Goal: Information Seeking & Learning: Learn about a topic

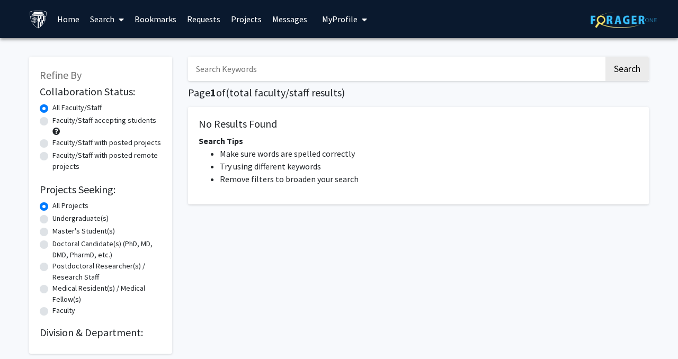
click at [347, 28] on button "My Profile" at bounding box center [344, 19] width 51 height 38
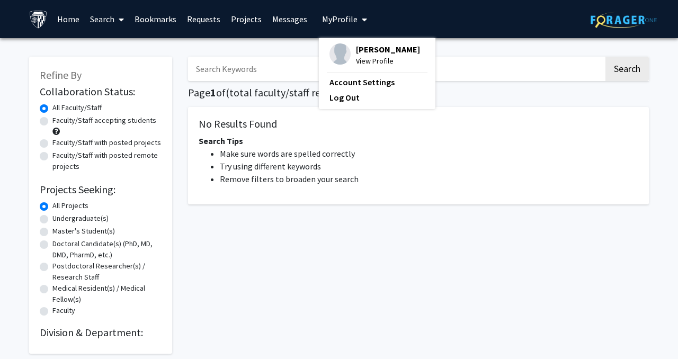
click at [347, 28] on button "My Profile" at bounding box center [344, 19] width 51 height 38
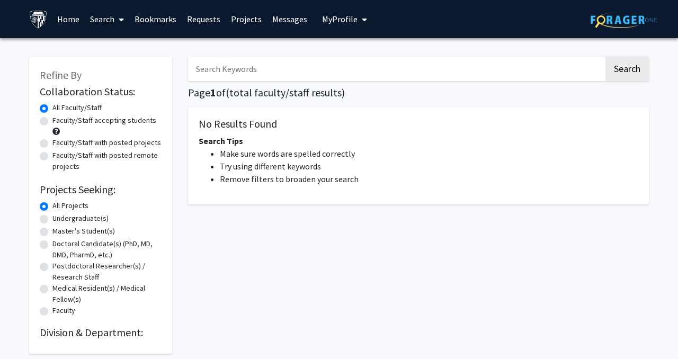
click at [52, 218] on label "Undergraduate(s)" at bounding box center [80, 218] width 56 height 11
click at [52, 218] on input "Undergraduate(s)" at bounding box center [55, 216] width 7 height 7
radio input "true"
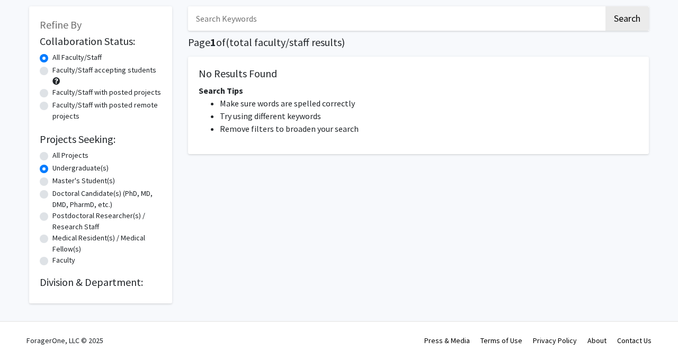
click at [114, 283] on h2 "Division & Department:" at bounding box center [101, 282] width 122 height 13
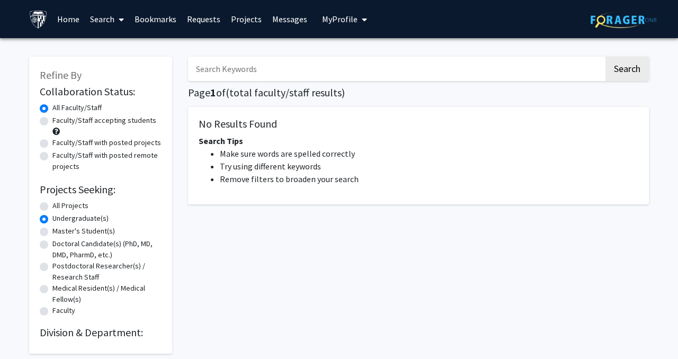
click at [75, 15] on link "Home" at bounding box center [68, 19] width 33 height 37
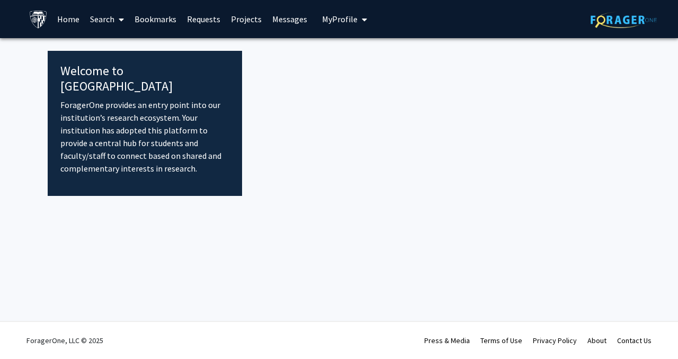
click at [109, 22] on link "Search" at bounding box center [107, 19] width 45 height 37
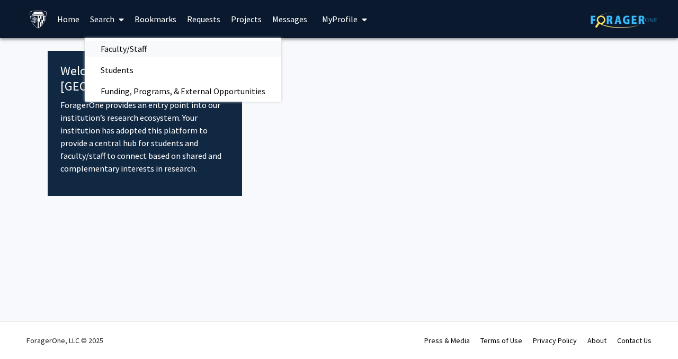
click at [115, 48] on span "Faculty/Staff" at bounding box center [124, 48] width 78 height 21
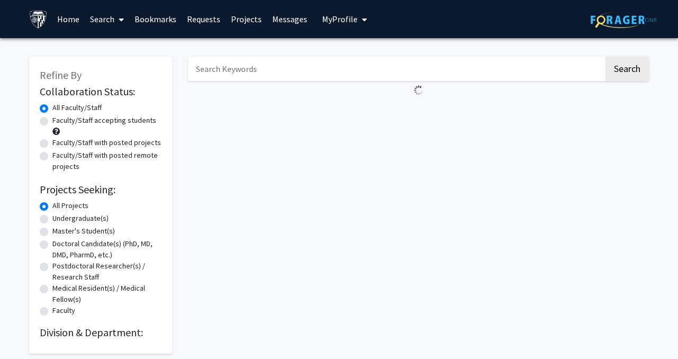
click at [52, 222] on label "Undergraduate(s)" at bounding box center [80, 218] width 56 height 11
click at [52, 220] on input "Undergraduate(s)" at bounding box center [55, 216] width 7 height 7
radio input "true"
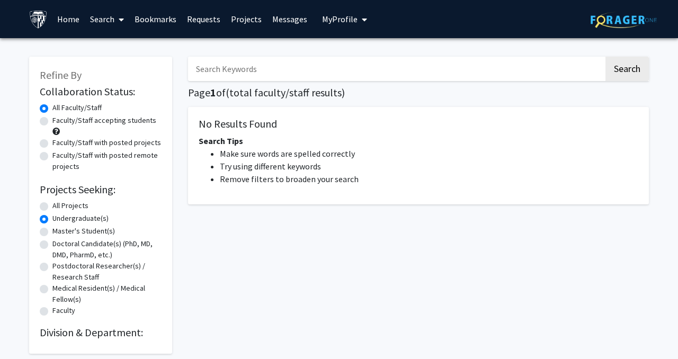
click at [52, 208] on label "All Projects" at bounding box center [70, 205] width 36 height 11
click at [52, 207] on input "All Projects" at bounding box center [55, 203] width 7 height 7
radio input "true"
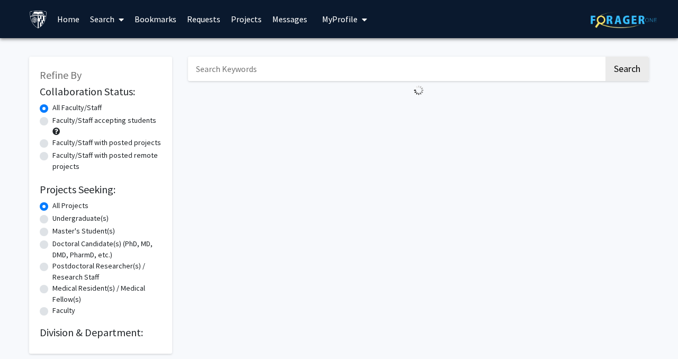
click at [337, 86] on fg-loading at bounding box center [418, 90] width 461 height 19
click at [307, 70] on input "Search Keywords" at bounding box center [396, 69] width 416 height 24
click at [358, 22] on span "My profile dropdown to access profile and logout" at bounding box center [363, 19] width 10 height 37
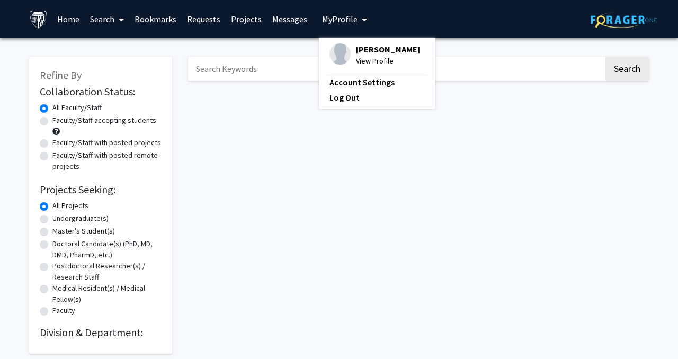
click at [232, 23] on link "Projects" at bounding box center [246, 19] width 41 height 37
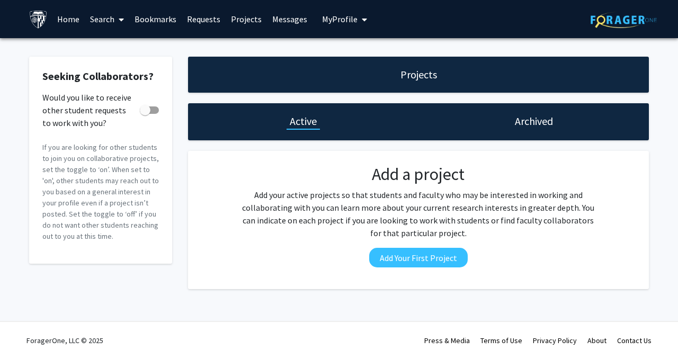
click at [66, 22] on link "Home" at bounding box center [68, 19] width 33 height 37
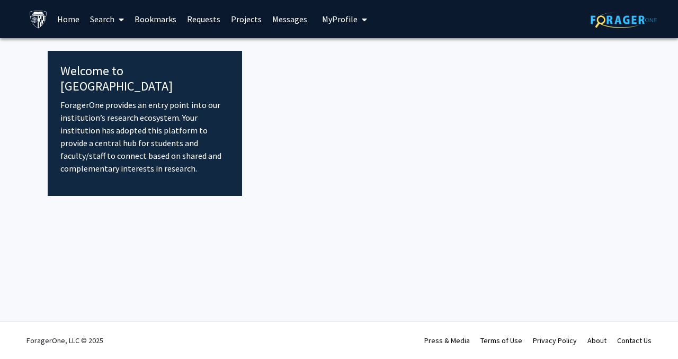
click at [104, 20] on link "Search" at bounding box center [107, 19] width 45 height 37
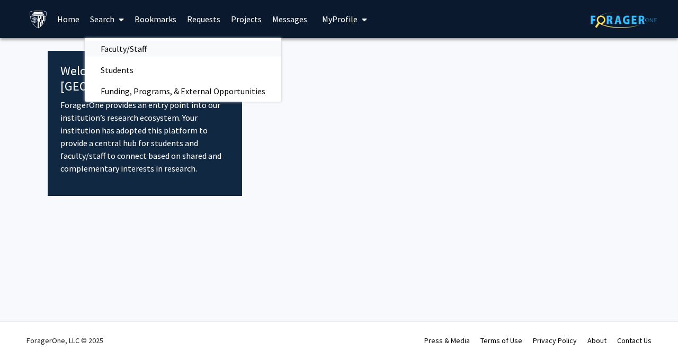
click at [133, 48] on span "Faculty/Staff" at bounding box center [124, 48] width 78 height 21
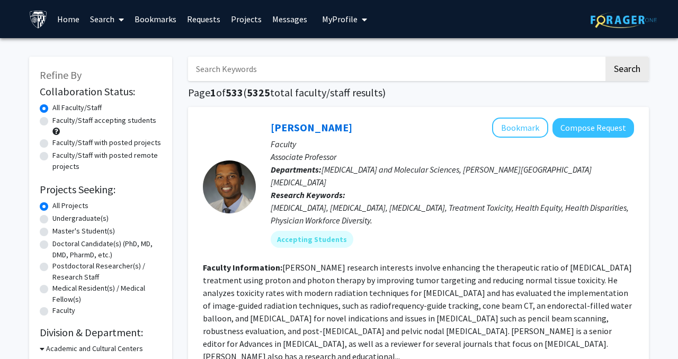
click at [52, 217] on label "Undergraduate(s)" at bounding box center [80, 218] width 56 height 11
click at [52, 217] on input "Undergraduate(s)" at bounding box center [55, 216] width 7 height 7
radio input "true"
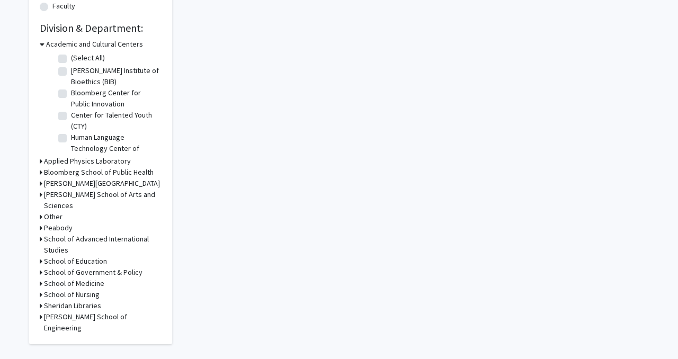
scroll to position [307, 0]
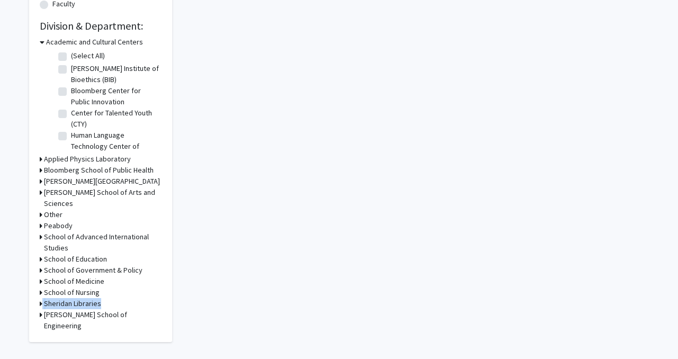
drag, startPoint x: 40, startPoint y: 303, endPoint x: 12, endPoint y: 289, distance: 31.5
click at [12, 289] on div "Refine By Collaboration Status: Collaboration Status All Faculty/Staff Collabor…" at bounding box center [339, 48] width 678 height 635
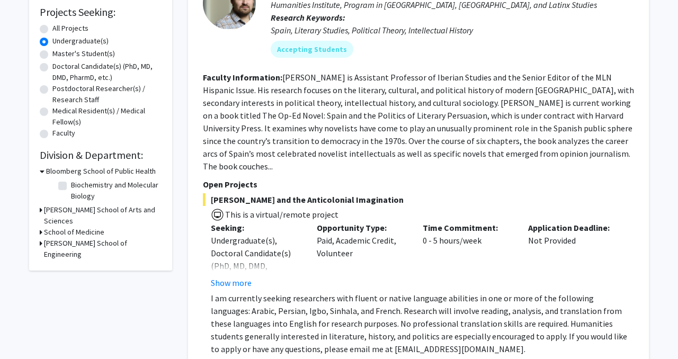
scroll to position [180, 0]
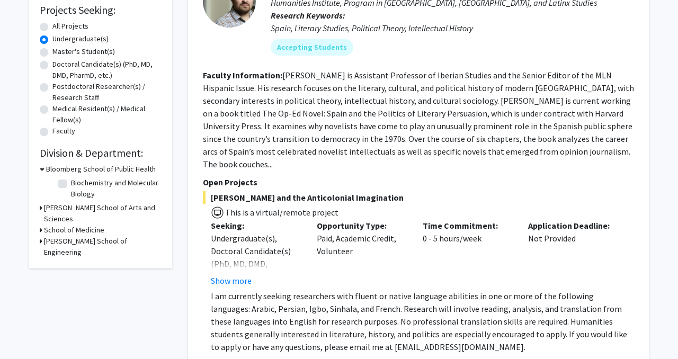
click at [40, 236] on icon at bounding box center [41, 241] width 3 height 11
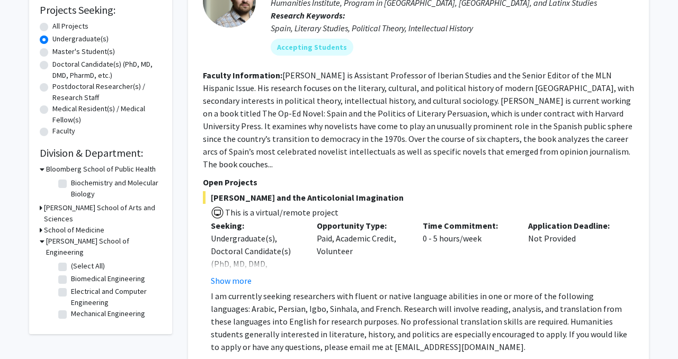
click at [40, 236] on icon at bounding box center [42, 241] width 5 height 11
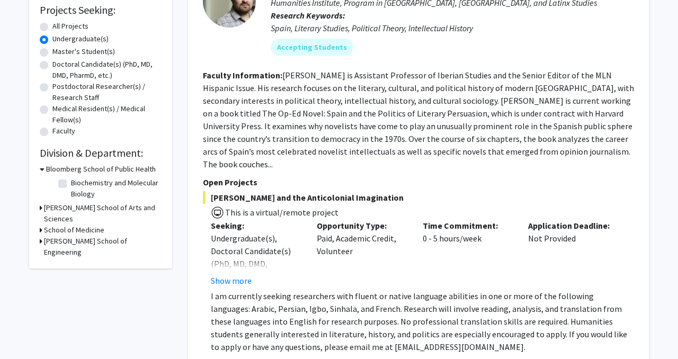
click at [40, 236] on icon at bounding box center [41, 241] width 3 height 11
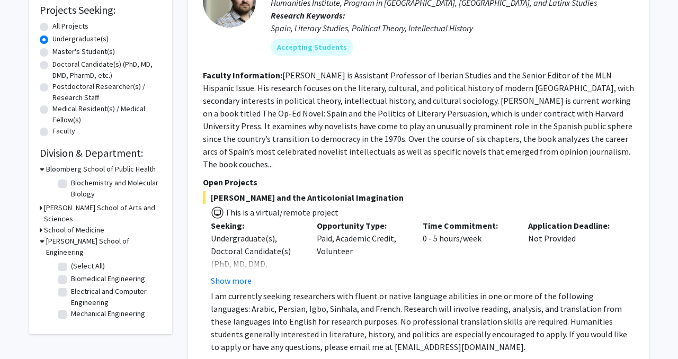
click at [42, 225] on icon at bounding box center [41, 230] width 3 height 11
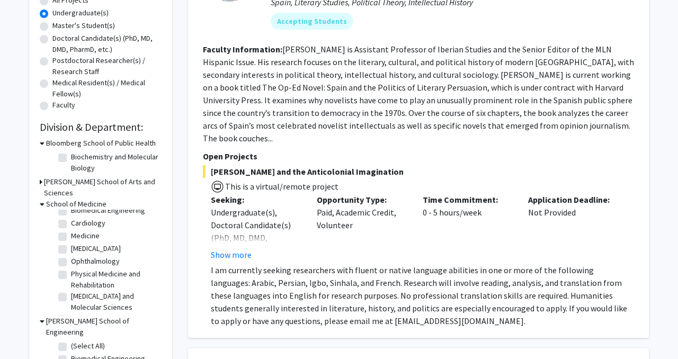
scroll to position [0, 0]
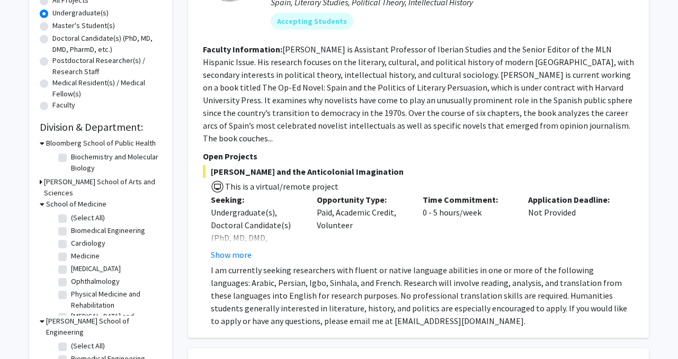
click at [63, 213] on fg-checkbox "(Select All) (Select All)" at bounding box center [108, 219] width 101 height 13
click at [71, 213] on label "(Select All)" at bounding box center [88, 218] width 34 height 11
click at [71, 213] on input "(Select All)" at bounding box center [74, 216] width 7 height 7
checkbox input "true"
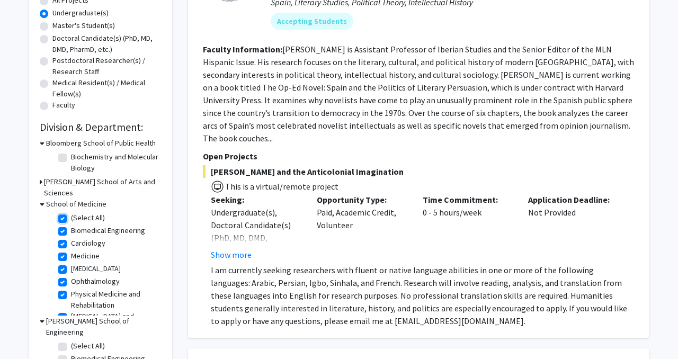
checkbox input "true"
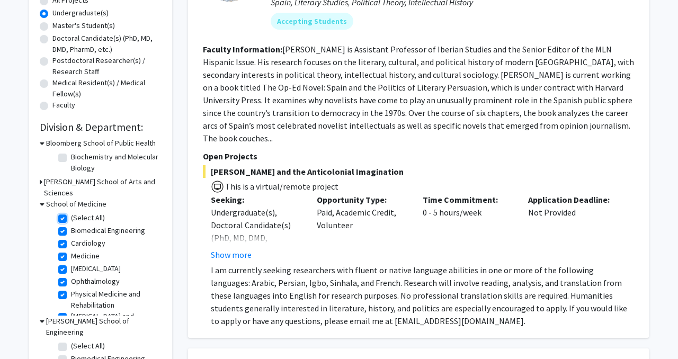
checkbox input "true"
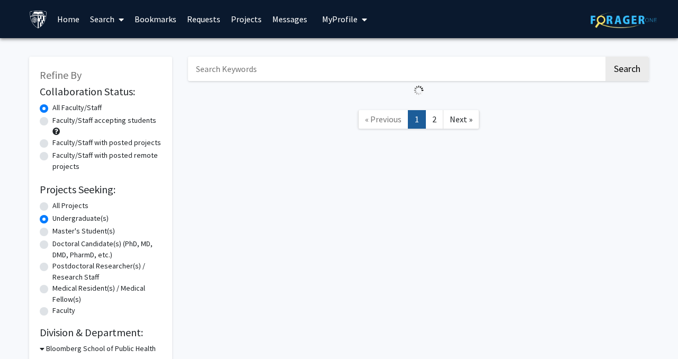
click at [292, 67] on input "Search Keywords" at bounding box center [396, 69] width 416 height 24
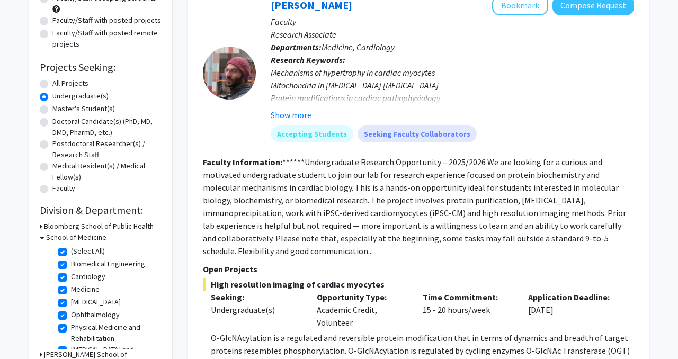
scroll to position [123, 0]
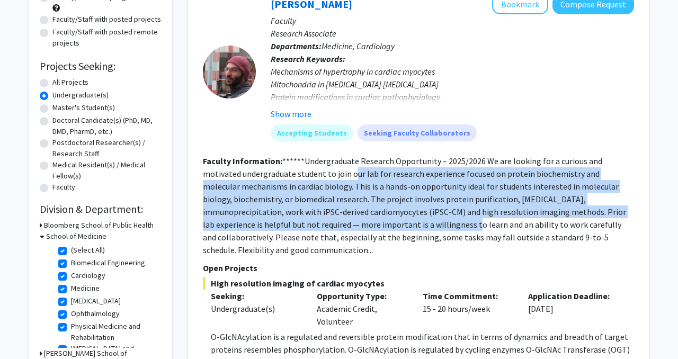
drag, startPoint x: 317, startPoint y: 168, endPoint x: 380, endPoint y: 226, distance: 85.9
click at [380, 226] on section "Faculty Information: ******Undergraduate Research Opportunity – 2025/2026 We ar…" at bounding box center [418, 206] width 431 height 102
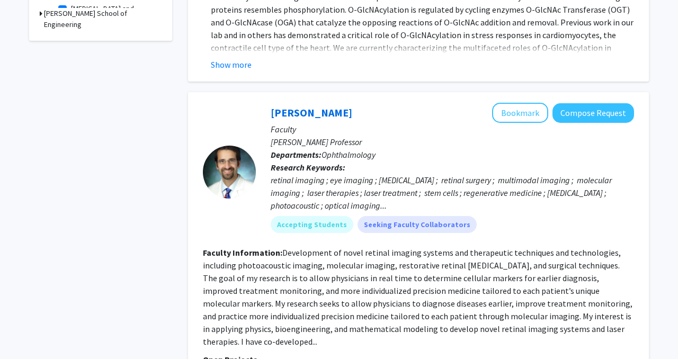
scroll to position [463, 0]
click at [360, 264] on fg-read-more "Development of novel retinal imaging systems and therapeutic techniques and tec…" at bounding box center [418, 298] width 430 height 100
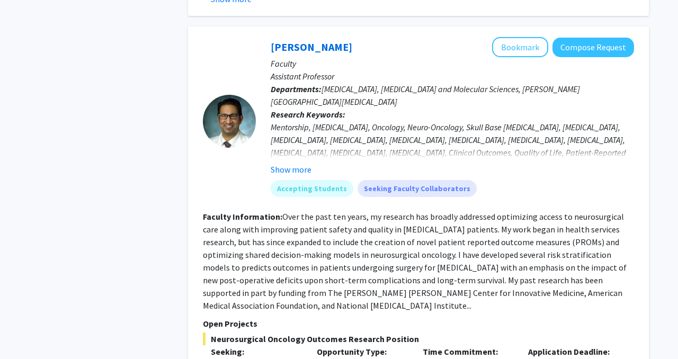
scroll to position [991, 0]
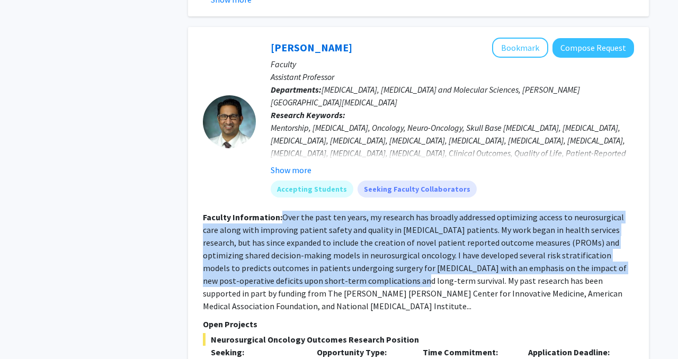
drag, startPoint x: 278, startPoint y: 204, endPoint x: 339, endPoint y: 266, distance: 86.6
click at [339, 266] on section "Faculty Information: Over the past ten years, my research has broadly addressed…" at bounding box center [418, 262] width 431 height 102
click at [339, 266] on fg-read-more "Over the past ten years, my research has broadly addressed optimizing access to…" at bounding box center [415, 262] width 424 height 100
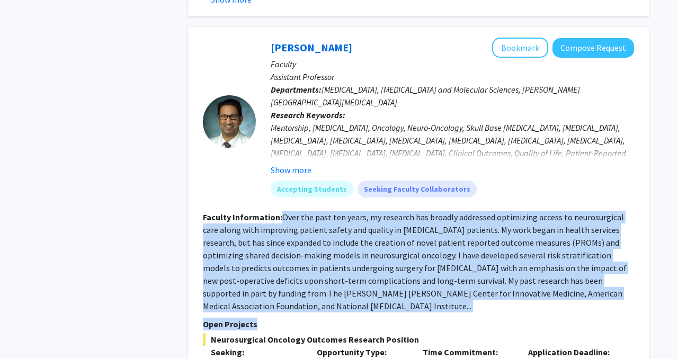
drag, startPoint x: 284, startPoint y: 206, endPoint x: 394, endPoint y: 298, distance: 143.7
click at [394, 298] on fg-search-faculty "[PERSON_NAME] Bookmark Compose Request Faculty Assistant Professor Departments:…" at bounding box center [418, 325] width 431 height 575
click at [394, 318] on p "Open Projects" at bounding box center [418, 324] width 431 height 13
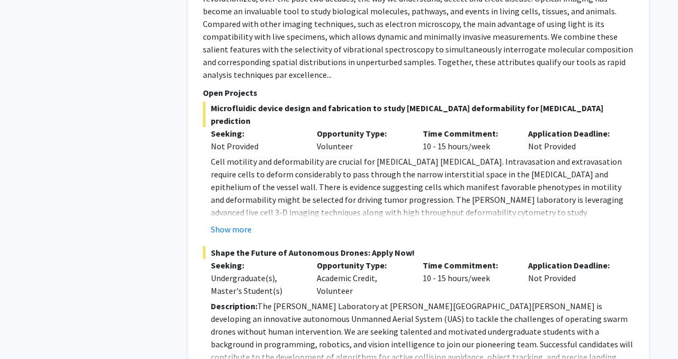
scroll to position [2220, 0]
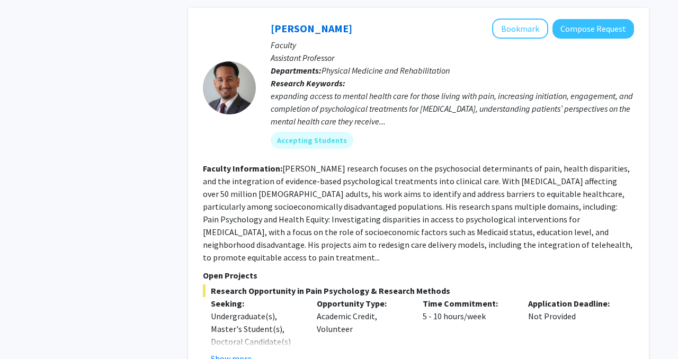
scroll to position [2942, 0]
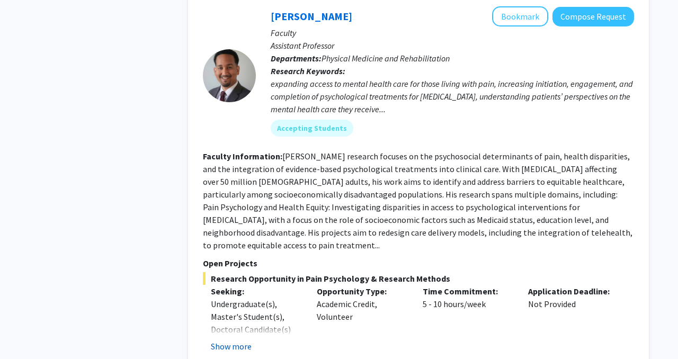
click at [232, 340] on button "Show more" at bounding box center [231, 346] width 41 height 13
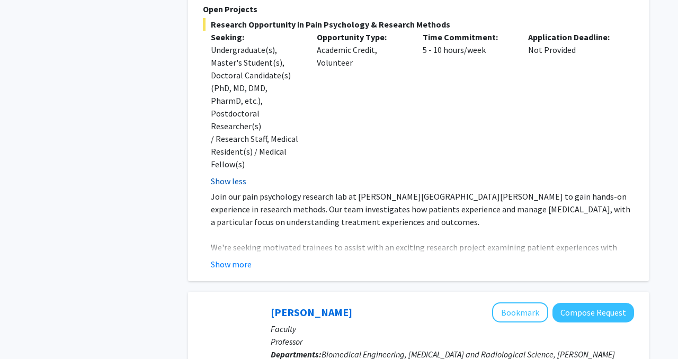
scroll to position [3197, 0]
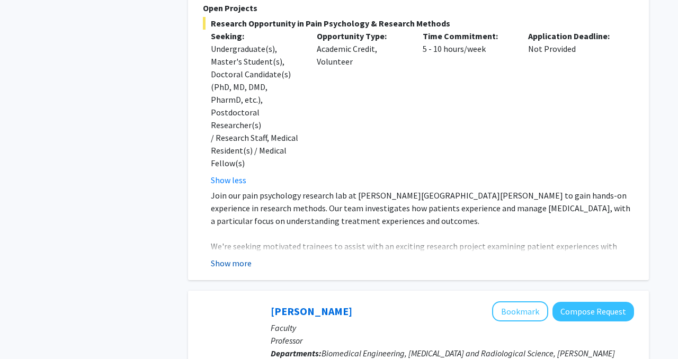
click at [244, 257] on button "Show more" at bounding box center [231, 263] width 41 height 13
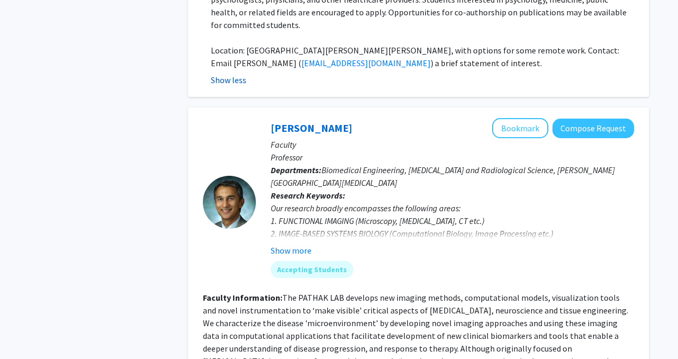
scroll to position [3520, 0]
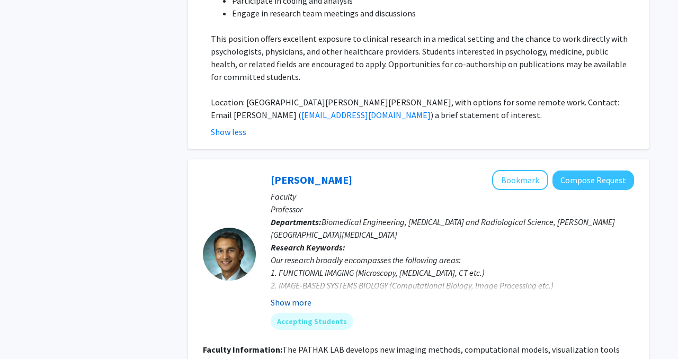
click at [287, 296] on button "Show more" at bounding box center [291, 302] width 41 height 13
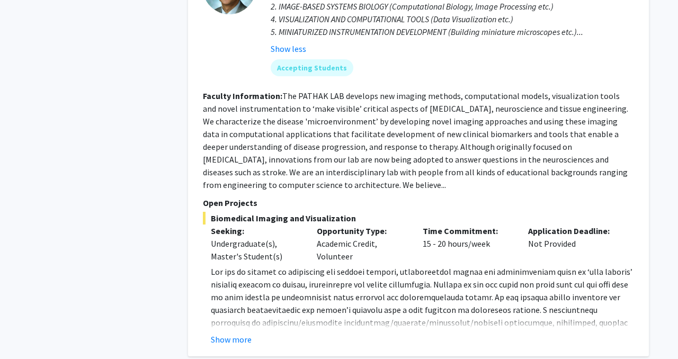
click at [250, 333] on button "Show more" at bounding box center [231, 339] width 41 height 13
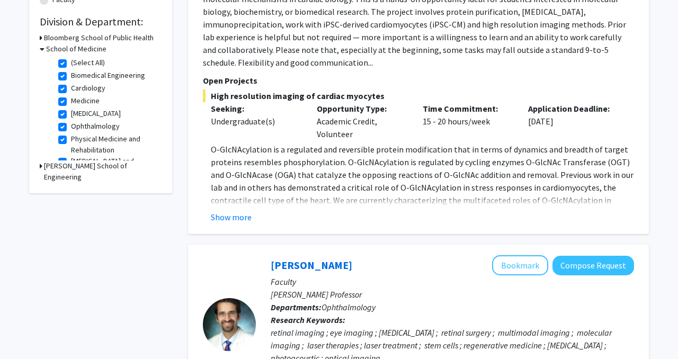
scroll to position [312, 0]
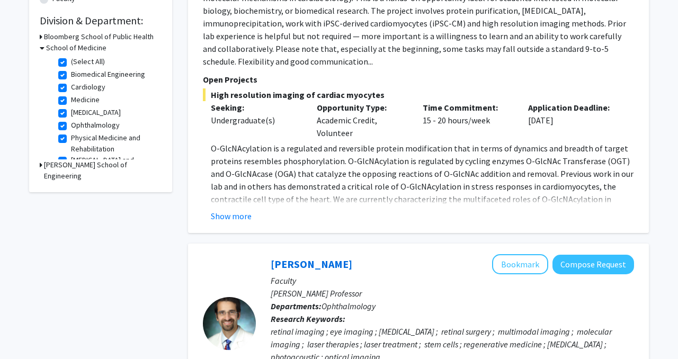
click at [42, 165] on div "[PERSON_NAME] School of Engineering" at bounding box center [101, 171] width 122 height 22
click at [40, 166] on icon at bounding box center [41, 165] width 3 height 11
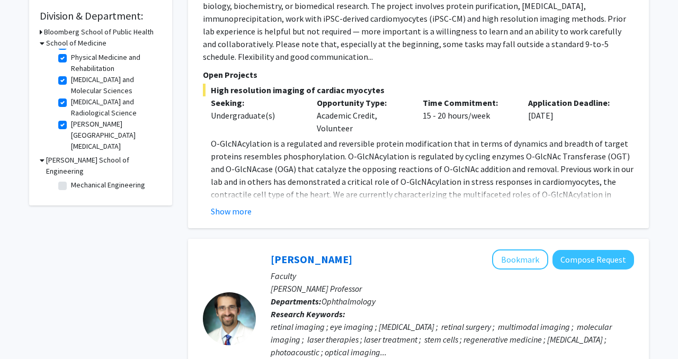
scroll to position [306, 0]
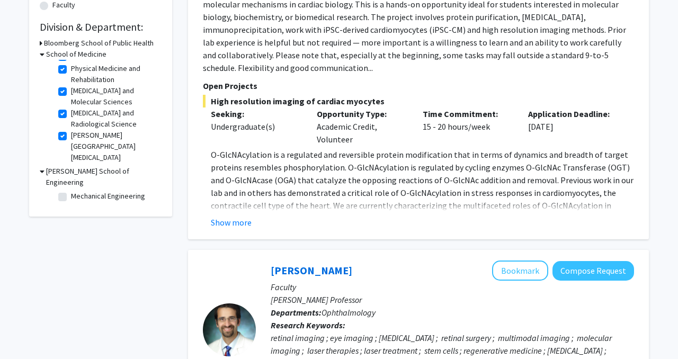
click at [71, 191] on label "Mechanical Engineering" at bounding box center [108, 196] width 74 height 11
click at [71, 191] on input "Mechanical Engineering" at bounding box center [74, 194] width 7 height 7
checkbox input "true"
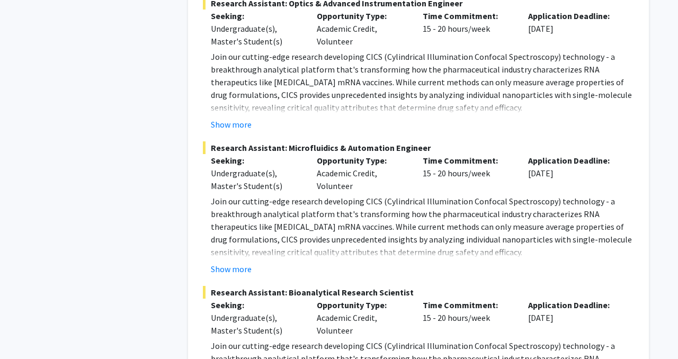
scroll to position [1178, 0]
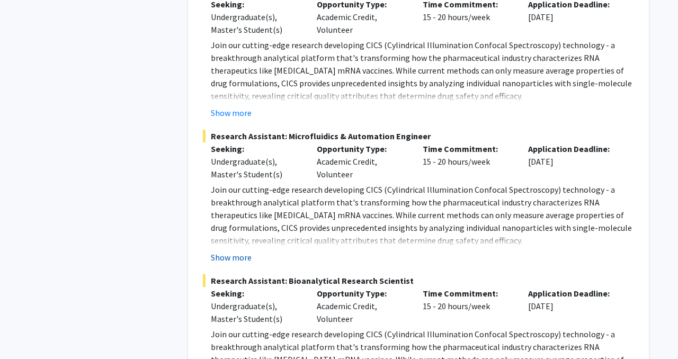
click at [233, 251] on button "Show more" at bounding box center [231, 257] width 41 height 13
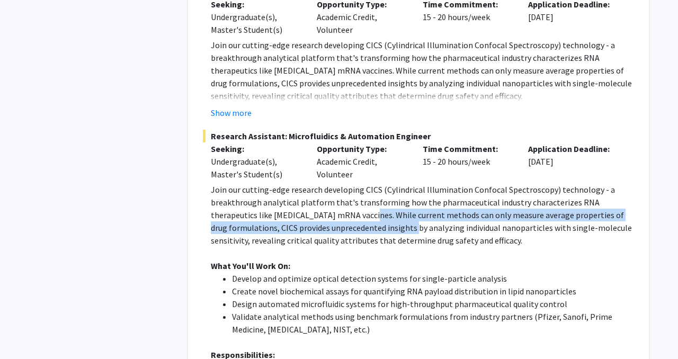
drag, startPoint x: 322, startPoint y: 203, endPoint x: 350, endPoint y: 211, distance: 29.7
click at [350, 211] on p "Join our cutting-edge research developing CICS (Cylindrical Illumination Confoc…" at bounding box center [422, 215] width 423 height 64
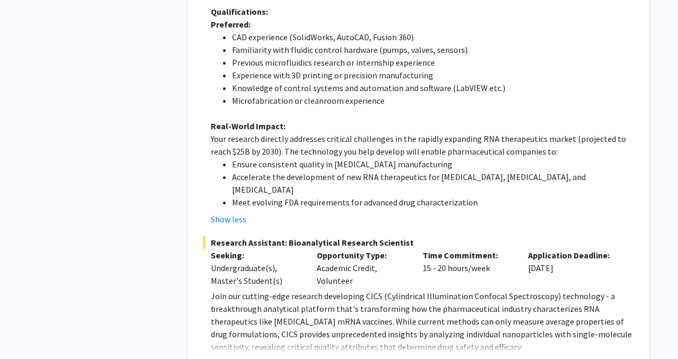
scroll to position [1649, 0]
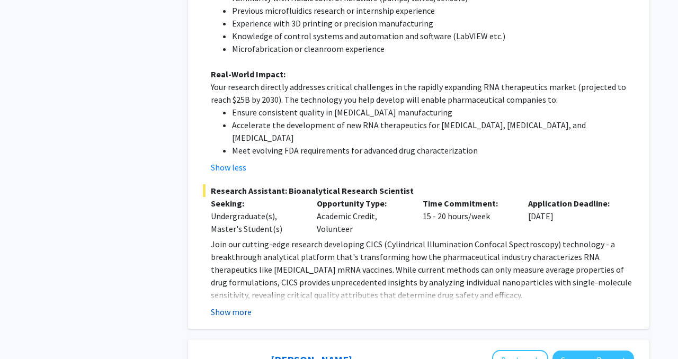
click at [222, 306] on button "Show more" at bounding box center [231, 312] width 41 height 13
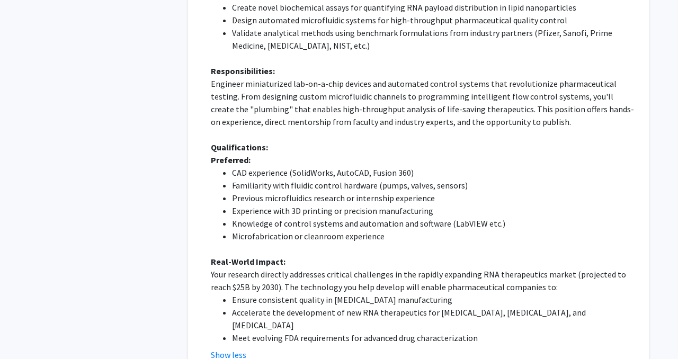
scroll to position [1464, 0]
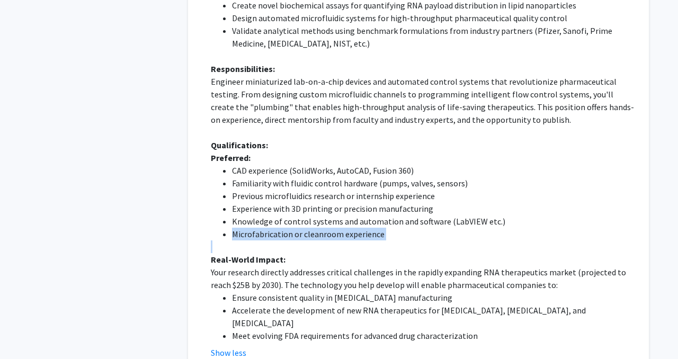
drag, startPoint x: 231, startPoint y: 227, endPoint x: 232, endPoint y: 220, distance: 7.0
click at [233, 220] on div "Join our cutting-edge research developing CICS (Cylindrical Illumination Confoc…" at bounding box center [422, 119] width 423 height 445
click at [232, 228] on li "Microfabrication or cleanroom experience" at bounding box center [433, 234] width 402 height 13
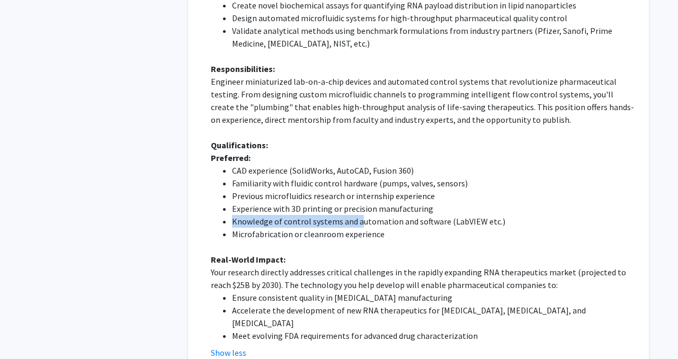
drag, startPoint x: 232, startPoint y: 214, endPoint x: 358, endPoint y: 209, distance: 125.7
click at [360, 215] on li "Knowledge of control systems and automation and software (LabVIEW etc.)" at bounding box center [433, 221] width 402 height 13
click at [358, 215] on li "Knowledge of control systems and automation and software (LabVIEW etc.)" at bounding box center [433, 221] width 402 height 13
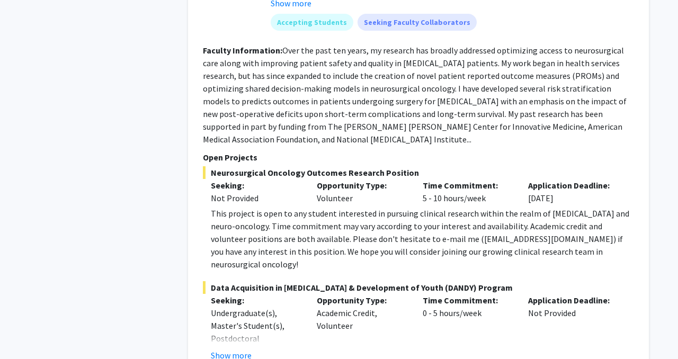
scroll to position [2913, 0]
click at [239, 349] on button "Show more" at bounding box center [231, 355] width 41 height 13
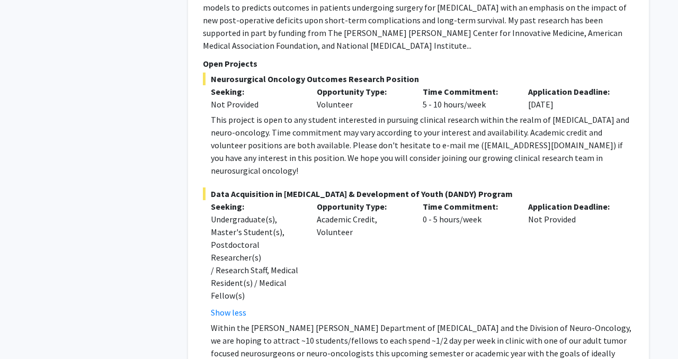
scroll to position [3008, 0]
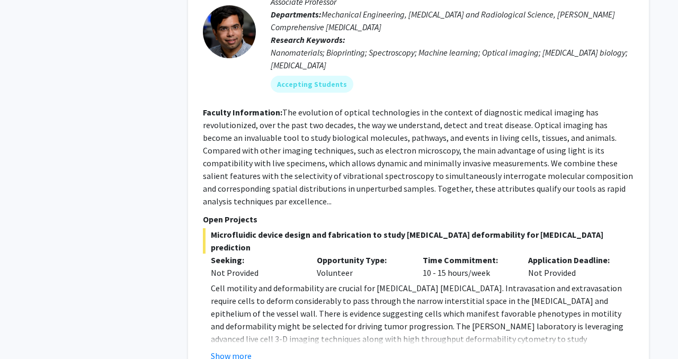
scroll to position [4108, 0]
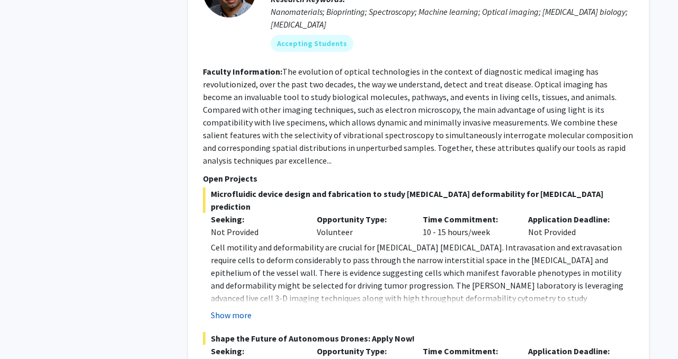
click at [228, 309] on button "Show more" at bounding box center [231, 315] width 41 height 13
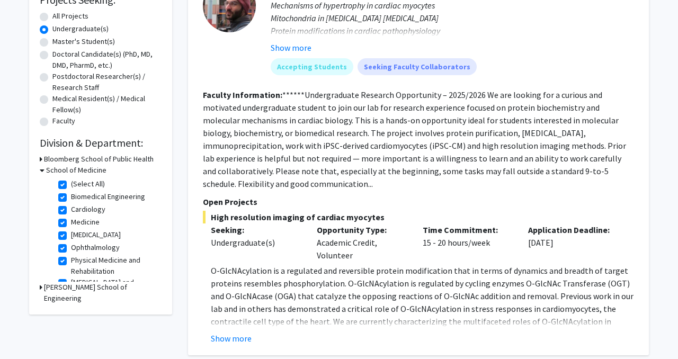
scroll to position [209, 0]
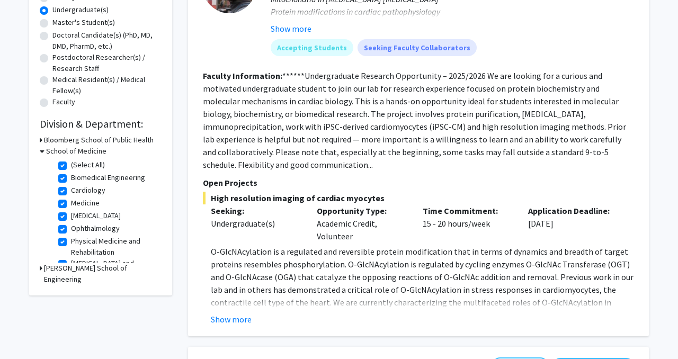
click at [40, 142] on icon at bounding box center [41, 140] width 3 height 11
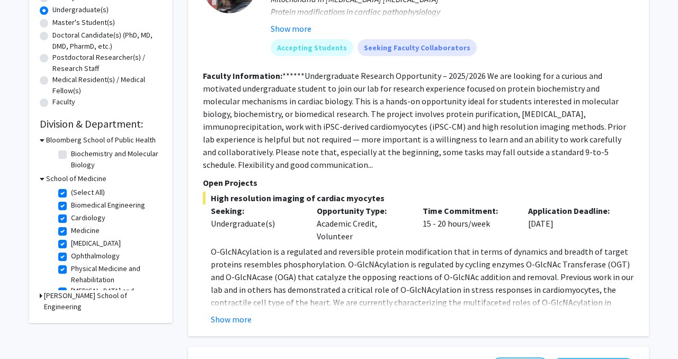
click at [41, 296] on icon at bounding box center [41, 295] width 3 height 11
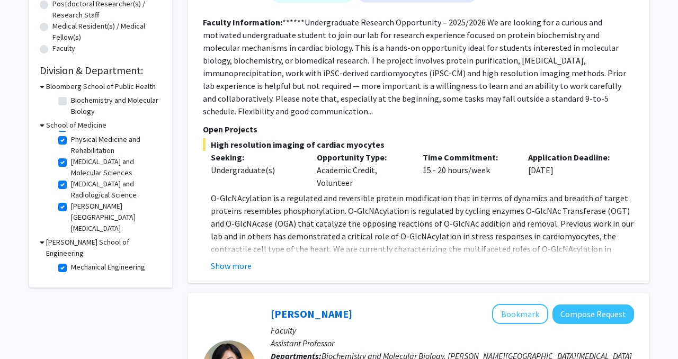
scroll to position [262, 0]
click at [71, 99] on label "Biochemistry and Molecular Biology" at bounding box center [115, 106] width 88 height 22
click at [71, 99] on input "Biochemistry and Molecular Biology" at bounding box center [74, 98] width 7 height 7
checkbox input "true"
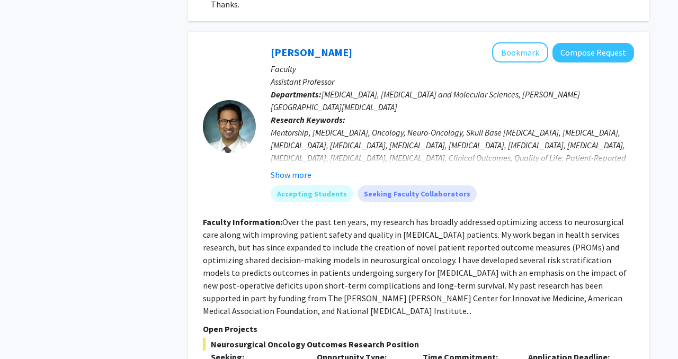
scroll to position [1953, 0]
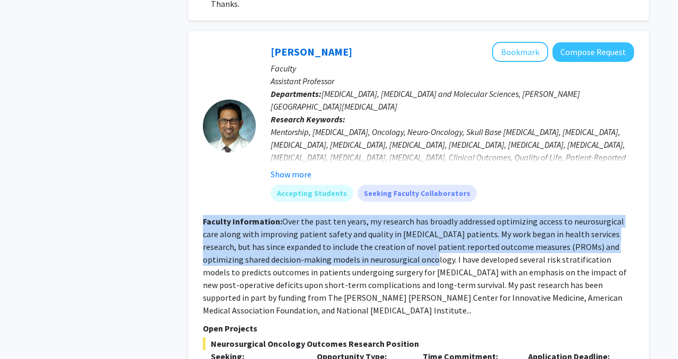
drag, startPoint x: 299, startPoint y: 201, endPoint x: 378, endPoint y: 251, distance: 93.7
click at [378, 251] on fg-search-faculty "[PERSON_NAME] Bookmark Compose Request Faculty Assistant Professor Departments:…" at bounding box center [418, 329] width 431 height 575
click at [378, 251] on fg-read-more "Over the past ten years, my research has broadly addressed optimizing access to…" at bounding box center [415, 266] width 424 height 100
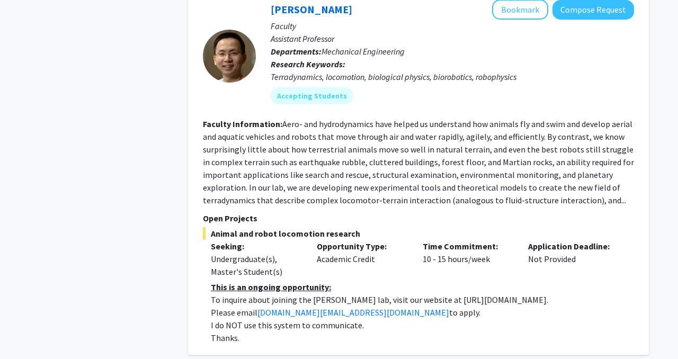
scroll to position [1557, 0]
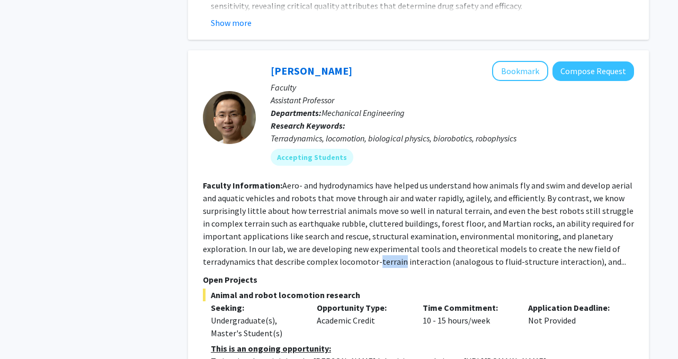
click at [379, 251] on fg-read-more "Aero- and hydrodynamics have helped us understand how animals fly and swim and …" at bounding box center [418, 223] width 431 height 87
click at [379, 250] on fg-read-more "Aero- and hydrodynamics have helped us understand how animals fly and swim and …" at bounding box center [418, 223] width 431 height 87
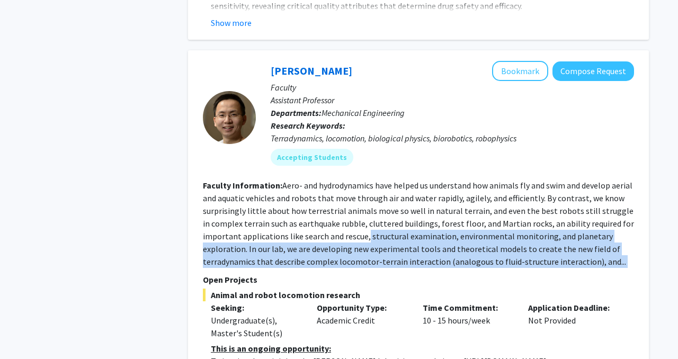
drag, startPoint x: 366, startPoint y: 222, endPoint x: 404, endPoint y: 258, distance: 52.1
click at [404, 258] on fg-search-faculty "[PERSON_NAME] Bookmark Compose Request Faculty Assistant Professor Departments:…" at bounding box center [418, 233] width 431 height 345
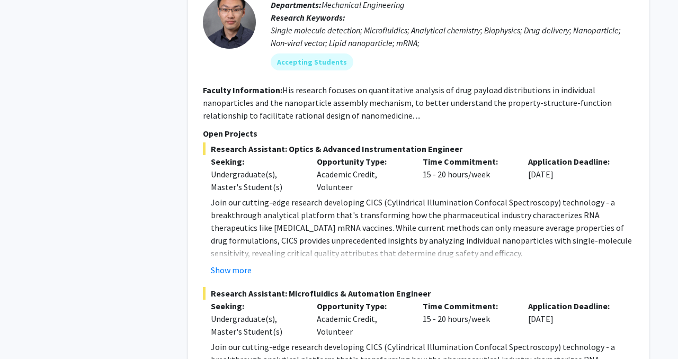
scroll to position [1021, 0]
click at [236, 263] on button "Show more" at bounding box center [231, 269] width 41 height 13
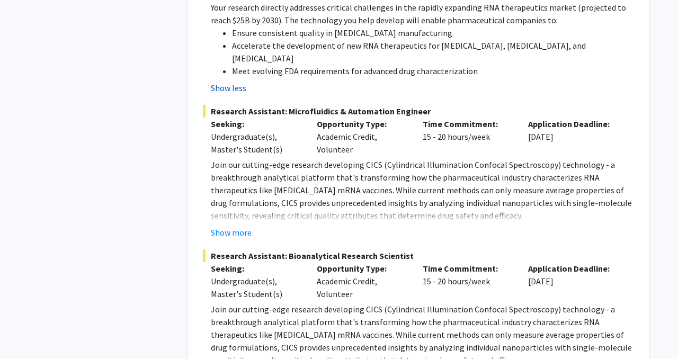
scroll to position [1559, 0]
click at [243, 226] on button "Show more" at bounding box center [231, 232] width 41 height 13
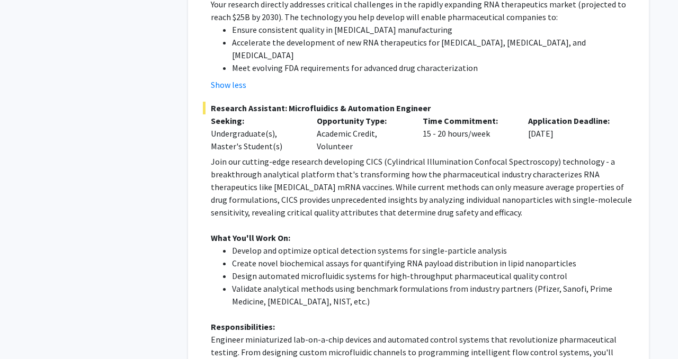
scroll to position [1565, 0]
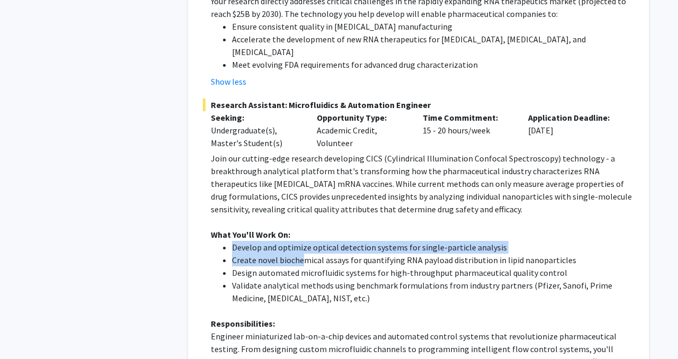
drag, startPoint x: 231, startPoint y: 221, endPoint x: 299, endPoint y: 230, distance: 68.4
click at [299, 241] on ul "Develop and optimize optical detection systems for single-particle analysis Cre…" at bounding box center [422, 273] width 423 height 64
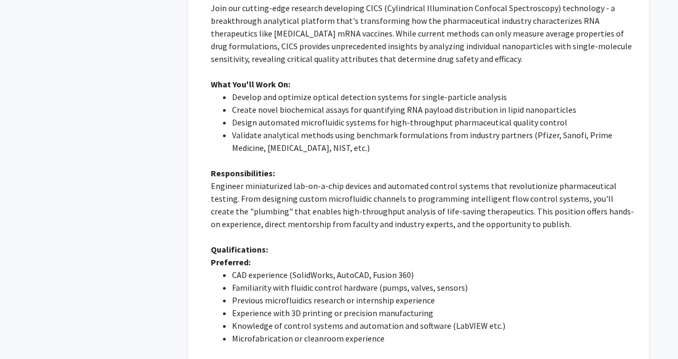
scroll to position [1718, 0]
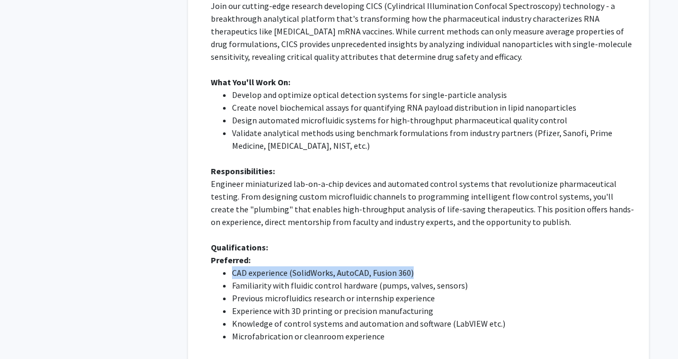
drag, startPoint x: 225, startPoint y: 246, endPoint x: 424, endPoint y: 249, distance: 198.8
click at [424, 267] on li "CAD experience (SolidWorks, AutoCAD, Fusion 360)" at bounding box center [433, 273] width 402 height 13
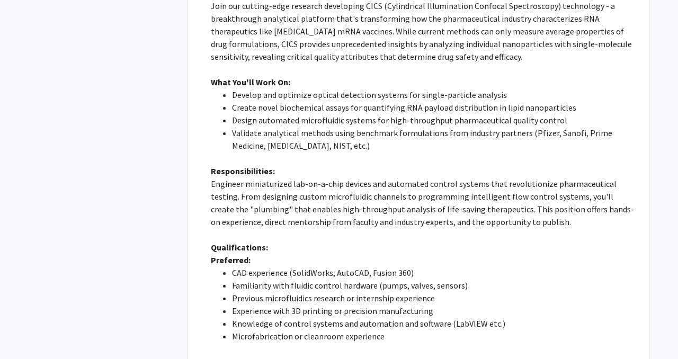
click at [423, 267] on li "CAD experience (SolidWorks, AutoCAD, Fusion 360)" at bounding box center [433, 273] width 402 height 13
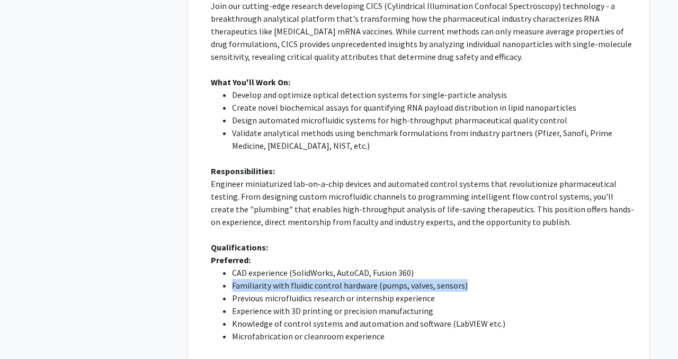
drag, startPoint x: 474, startPoint y: 254, endPoint x: 229, endPoint y: 257, distance: 245.4
click at [229, 267] on ul "CAD experience (SolidWorks, AutoCAD, Fusion 360) Familiarity with fluidic contr…" at bounding box center [422, 305] width 423 height 76
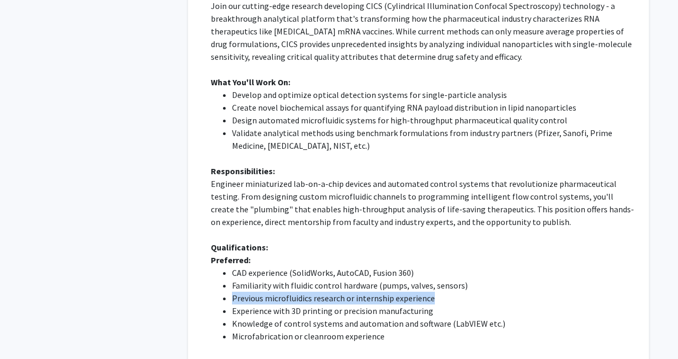
drag, startPoint x: 228, startPoint y: 267, endPoint x: 432, endPoint y: 276, distance: 204.3
click at [432, 276] on ul "CAD experience (SolidWorks, AutoCAD, Fusion 360) Familiarity with fluidic contr…" at bounding box center [422, 305] width 423 height 76
click at [432, 292] on li "Previous microfluidics research or internship experience" at bounding box center [433, 298] width 402 height 13
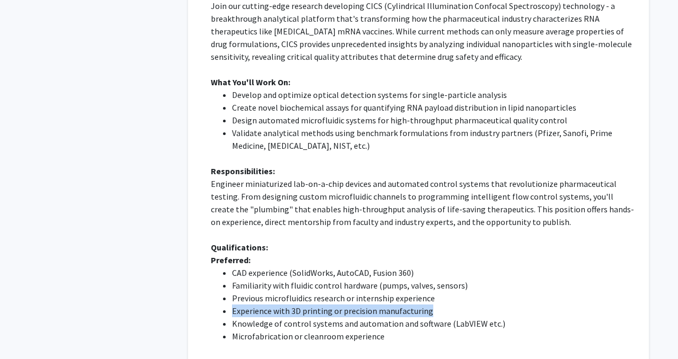
drag, startPoint x: 438, startPoint y: 283, endPoint x: 224, endPoint y: 286, distance: 214.1
click at [224, 286] on ul "CAD experience (SolidWorks, AutoCAD, Fusion 360) Familiarity with fluidic contr…" at bounding box center [422, 305] width 423 height 76
drag, startPoint x: 221, startPoint y: 291, endPoint x: 365, endPoint y: 295, distance: 143.7
click at [386, 296] on ul "CAD experience (SolidWorks, AutoCAD, Fusion 360) Familiarity with fluidic contr…" at bounding box center [422, 305] width 423 height 76
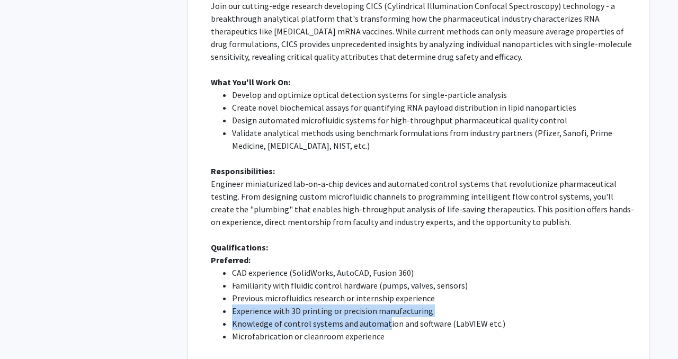
click at [365, 317] on li "Knowledge of control systems and automation and software (LabVIEW etc.)" at bounding box center [433, 323] width 402 height 13
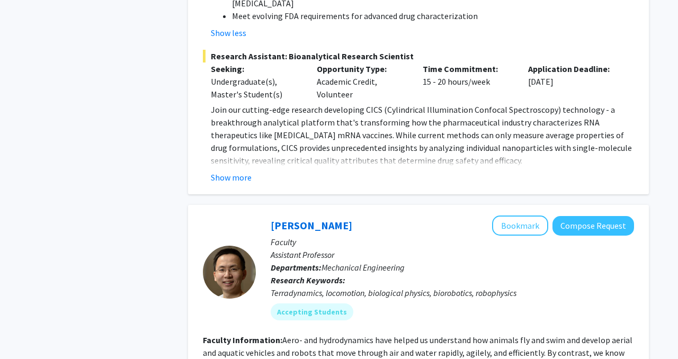
scroll to position [2037, 0]
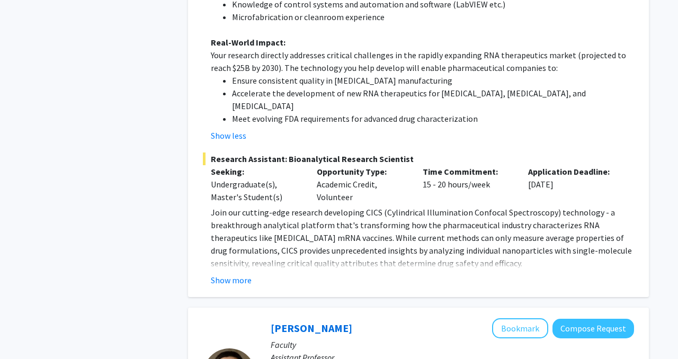
click at [235, 231] on p "Join our cutting-edge research developing CICS (Cylindrical Illumination Confoc…" at bounding box center [422, 238] width 423 height 64
click at [235, 274] on button "Show more" at bounding box center [231, 280] width 41 height 13
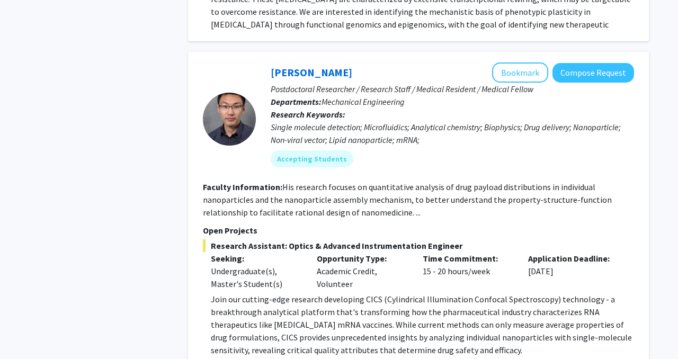
scroll to position [922, 0]
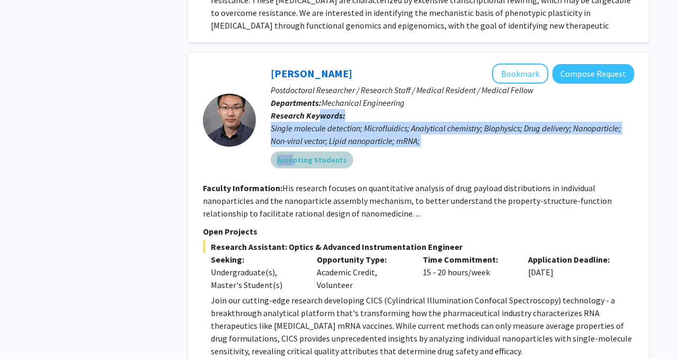
drag, startPoint x: 291, startPoint y: 152, endPoint x: 317, endPoint y: 99, distance: 59.0
click at [317, 99] on div "Sixuan Li Bookmark Compose Request Postdoctoral Researcher / Research Staff / M…" at bounding box center [445, 120] width 378 height 113
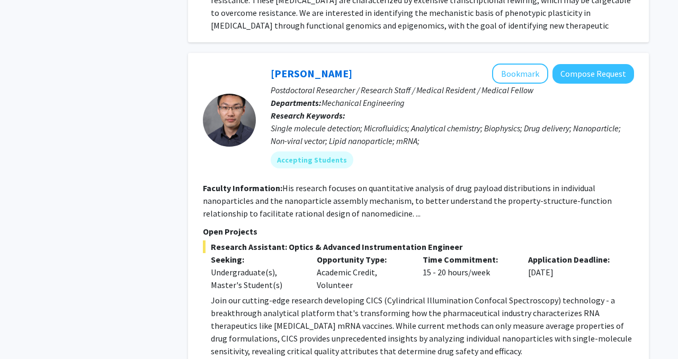
click at [320, 66] on div "Sixuan Li Bookmark Compose Request" at bounding box center [453, 74] width 364 height 20
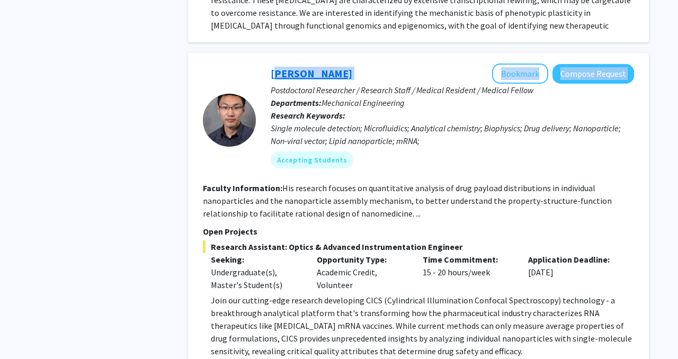
drag, startPoint x: 320, startPoint y: 66, endPoint x: 273, endPoint y: 63, distance: 46.7
click at [273, 64] on div "Sixuan Li Bookmark Compose Request" at bounding box center [453, 74] width 364 height 20
click at [260, 64] on div "Sixuan Li Bookmark Compose Request Postdoctoral Researcher / Research Staff / M…" at bounding box center [445, 120] width 378 height 113
drag, startPoint x: 260, startPoint y: 60, endPoint x: 308, endPoint y: 61, distance: 48.8
click at [308, 64] on div "Sixuan Li Bookmark Compose Request Postdoctoral Researcher / Research Staff / M…" at bounding box center [445, 120] width 378 height 113
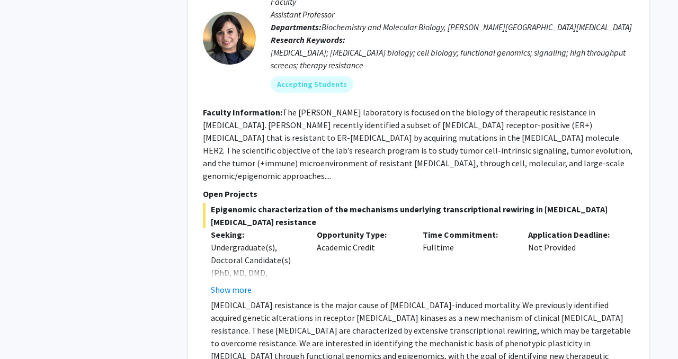
scroll to position [595, 0]
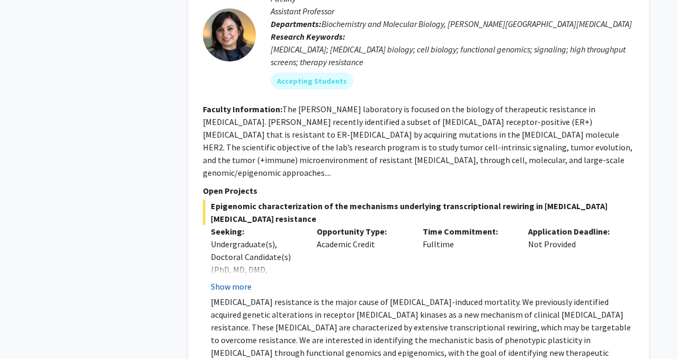
click at [223, 280] on button "Show more" at bounding box center [231, 286] width 41 height 13
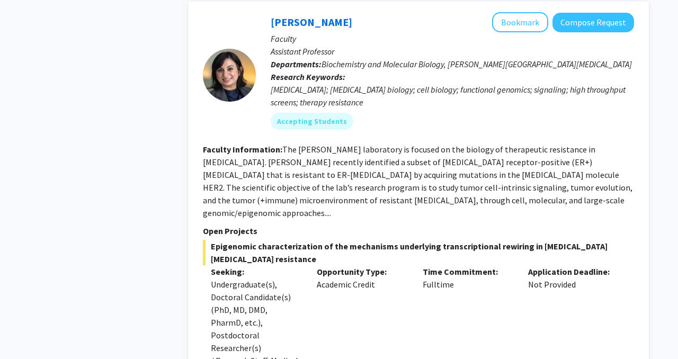
scroll to position [552, 0]
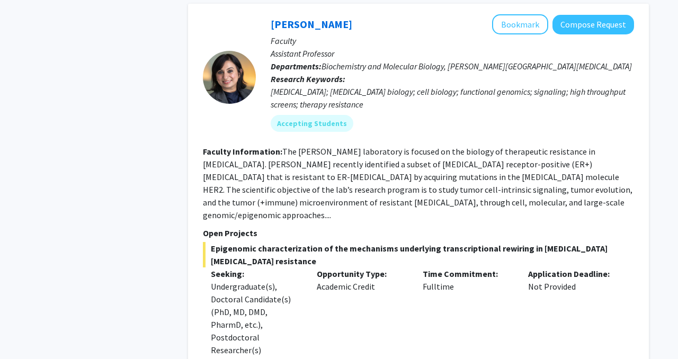
drag, startPoint x: 243, startPoint y: 24, endPoint x: 342, endPoint y: 22, distance: 99.1
click at [342, 22] on section "[PERSON_NAME] Bookmark Compose Request Faculty Assistant Professor Departments:…" at bounding box center [418, 77] width 431 height 126
copy section "[PERSON_NAME]"
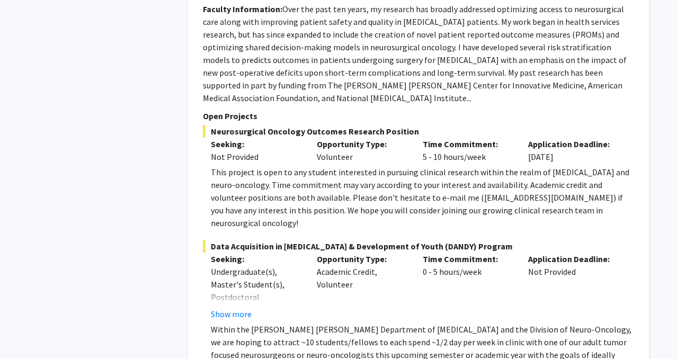
scroll to position [3387, 0]
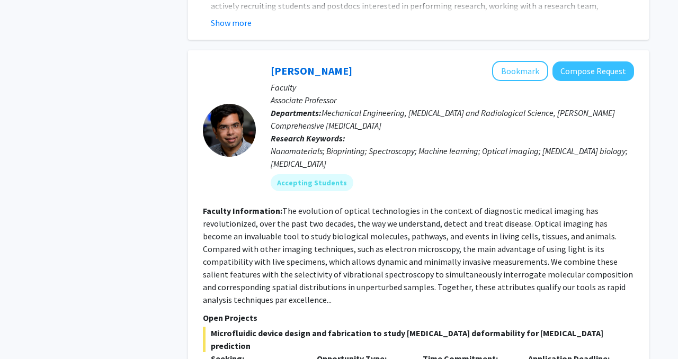
scroll to position [4358, 0]
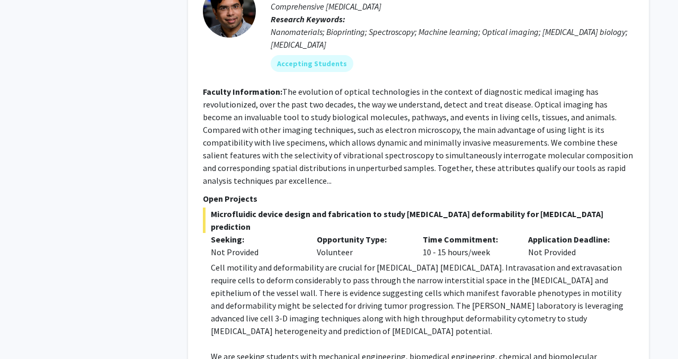
scroll to position [4475, 0]
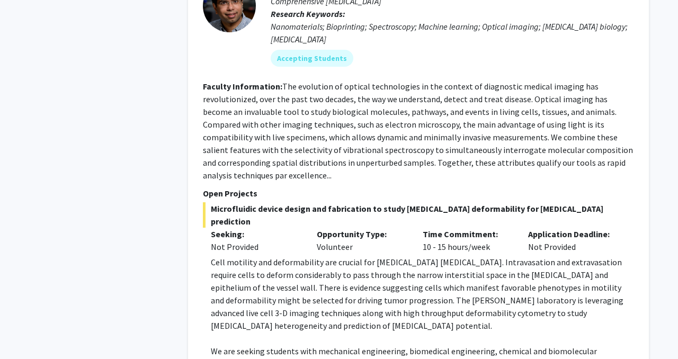
drag, startPoint x: 253, startPoint y: 251, endPoint x: 301, endPoint y: 285, distance: 58.1
click at [301, 285] on div "Cell motility and deformability are crucial for [MEDICAL_DATA] [MEDICAL_DATA]. …" at bounding box center [422, 364] width 423 height 216
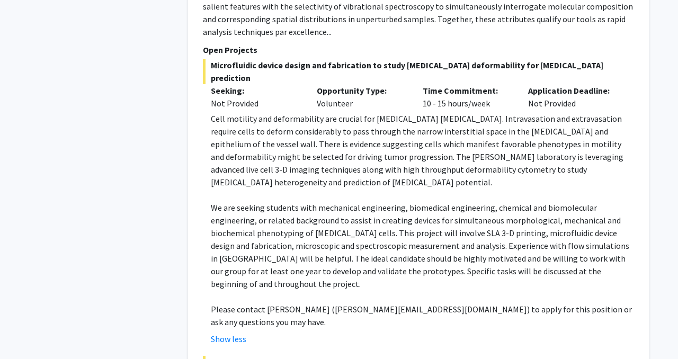
scroll to position [4619, 0]
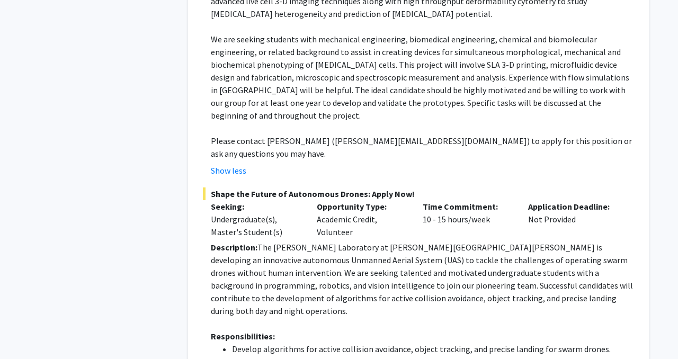
scroll to position [4788, 0]
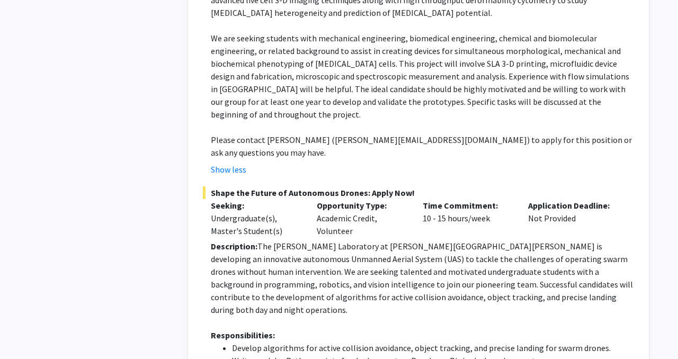
drag, startPoint x: 234, startPoint y: 272, endPoint x: 553, endPoint y: 269, distance: 319.1
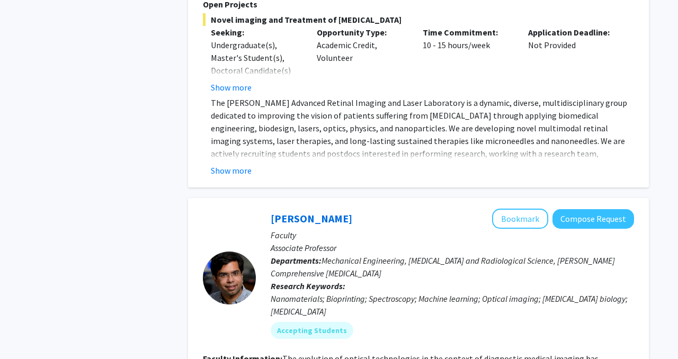
scroll to position [4138, 0]
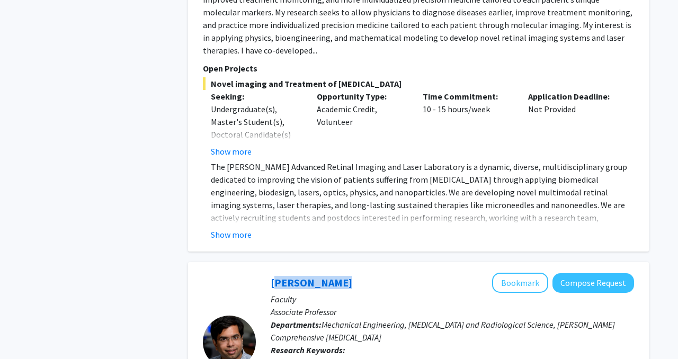
drag, startPoint x: 262, startPoint y: 166, endPoint x: 341, endPoint y: 166, distance: 78.4
click at [341, 273] on div "[PERSON_NAME] Bookmark Compose Request Faculty Associate Professor Departments:…" at bounding box center [445, 342] width 378 height 138
copy link "[PERSON_NAME]"
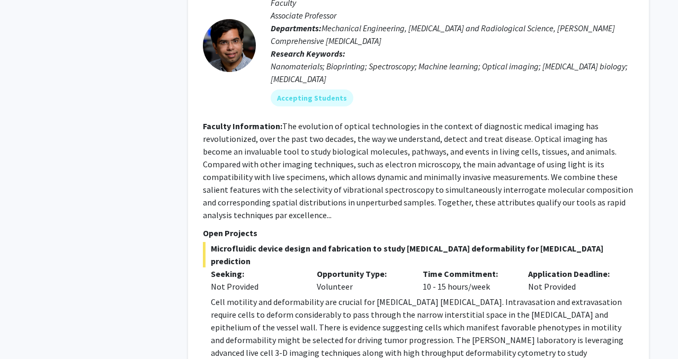
scroll to position [4439, 0]
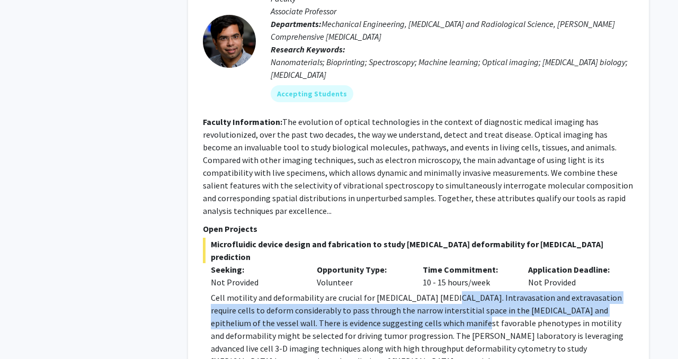
drag, startPoint x: 439, startPoint y: 172, endPoint x: 400, endPoint y: 195, distance: 45.4
click at [400, 291] on p "Cell motility and deformability are crucial for [MEDICAL_DATA] [MEDICAL_DATA]. …" at bounding box center [422, 329] width 423 height 76
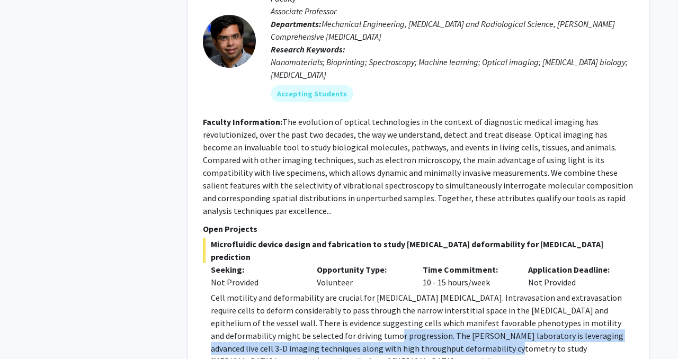
drag, startPoint x: 307, startPoint y: 209, endPoint x: 410, endPoint y: 220, distance: 103.4
click at [410, 291] on p "Cell motility and deformability are crucial for [MEDICAL_DATA] [MEDICAL_DATA]. …" at bounding box center [422, 329] width 423 height 76
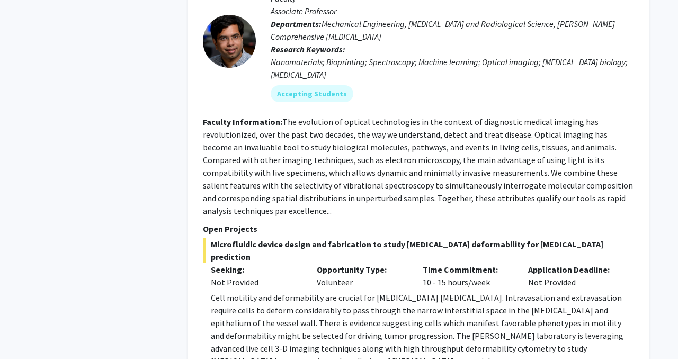
click at [410, 291] on p "Cell motility and deformability are crucial for [MEDICAL_DATA] [MEDICAL_DATA]. …" at bounding box center [422, 329] width 423 height 76
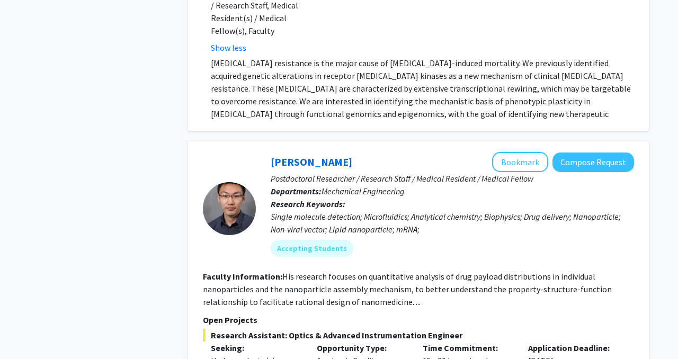
scroll to position [920, 0]
